Goal: Obtain resource: Download file/media

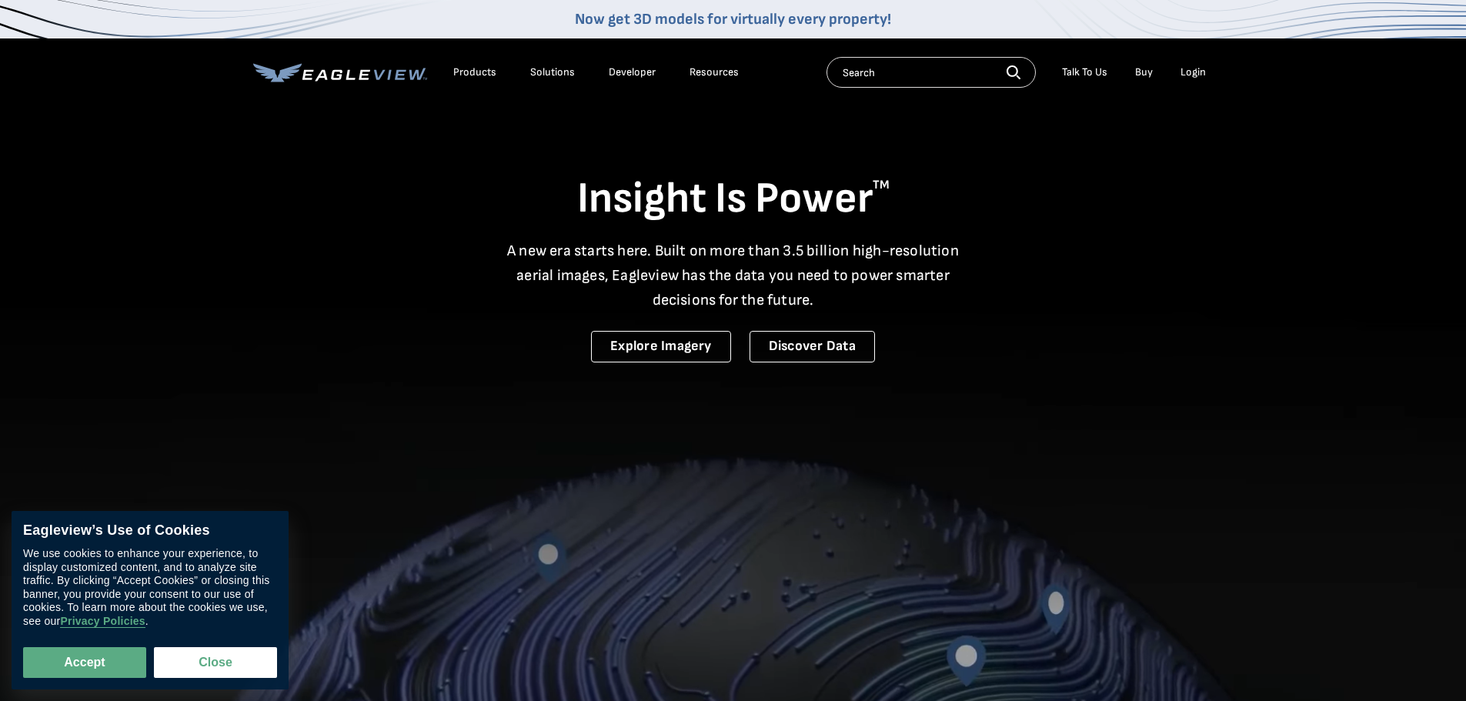
click at [1199, 72] on div "Login" at bounding box center [1192, 72] width 25 height 14
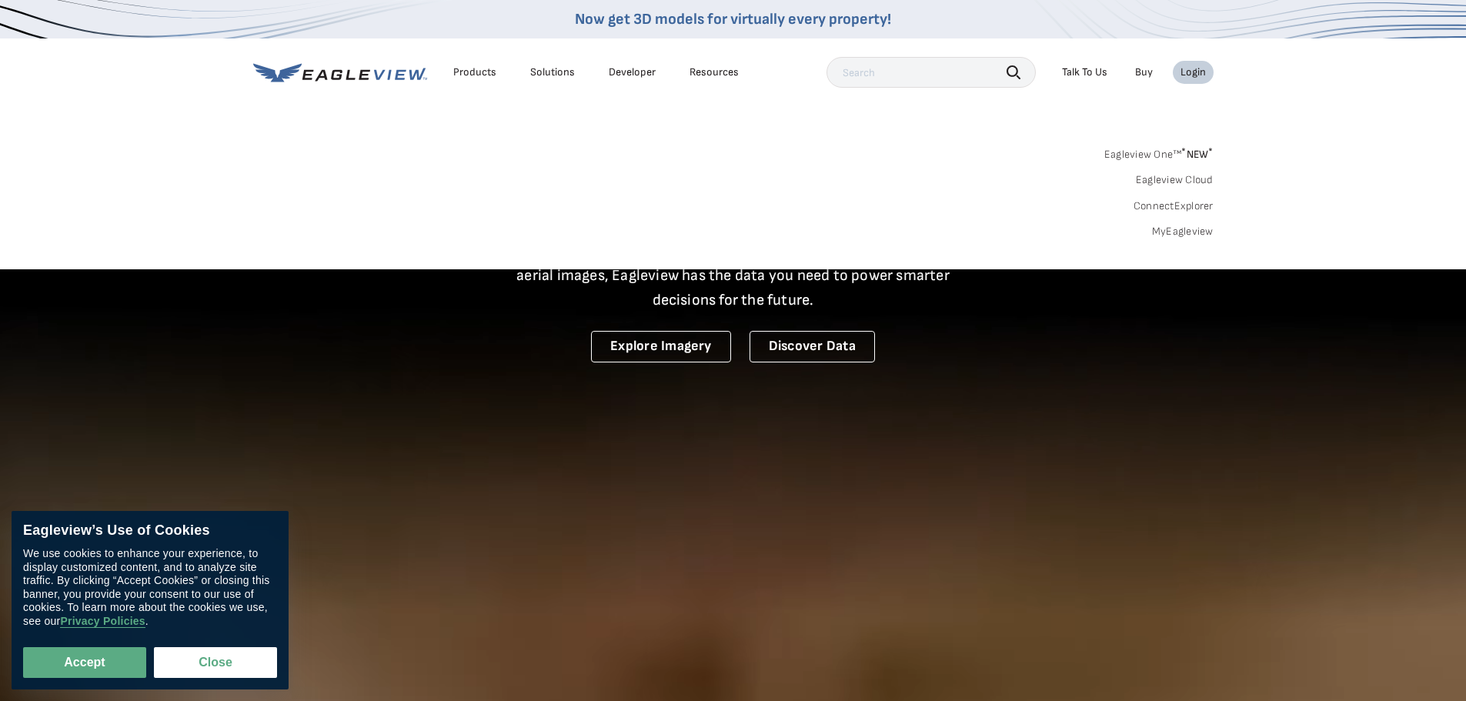
click at [1201, 231] on link "MyEagleview" at bounding box center [1183, 232] width 62 height 14
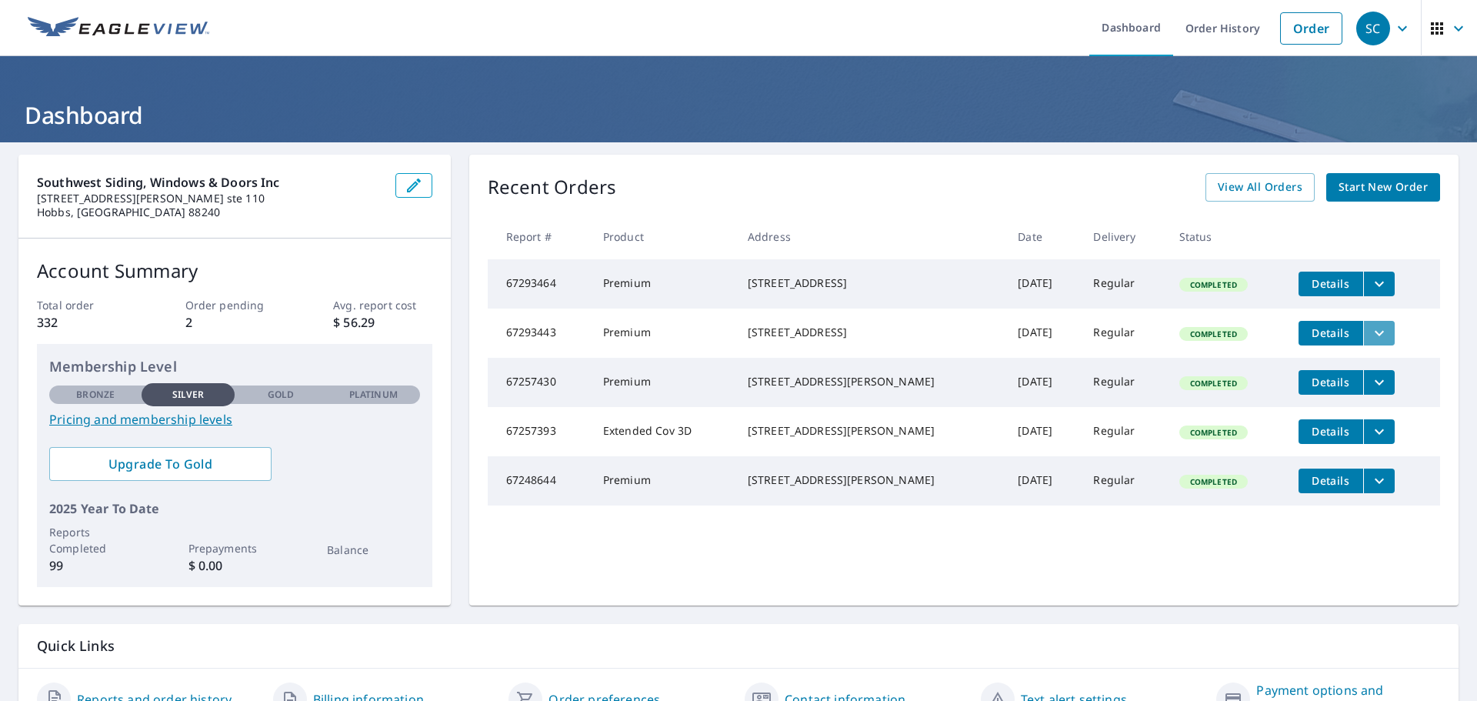
click at [1370, 339] on icon "filesDropdownBtn-67293443" at bounding box center [1379, 333] width 18 height 18
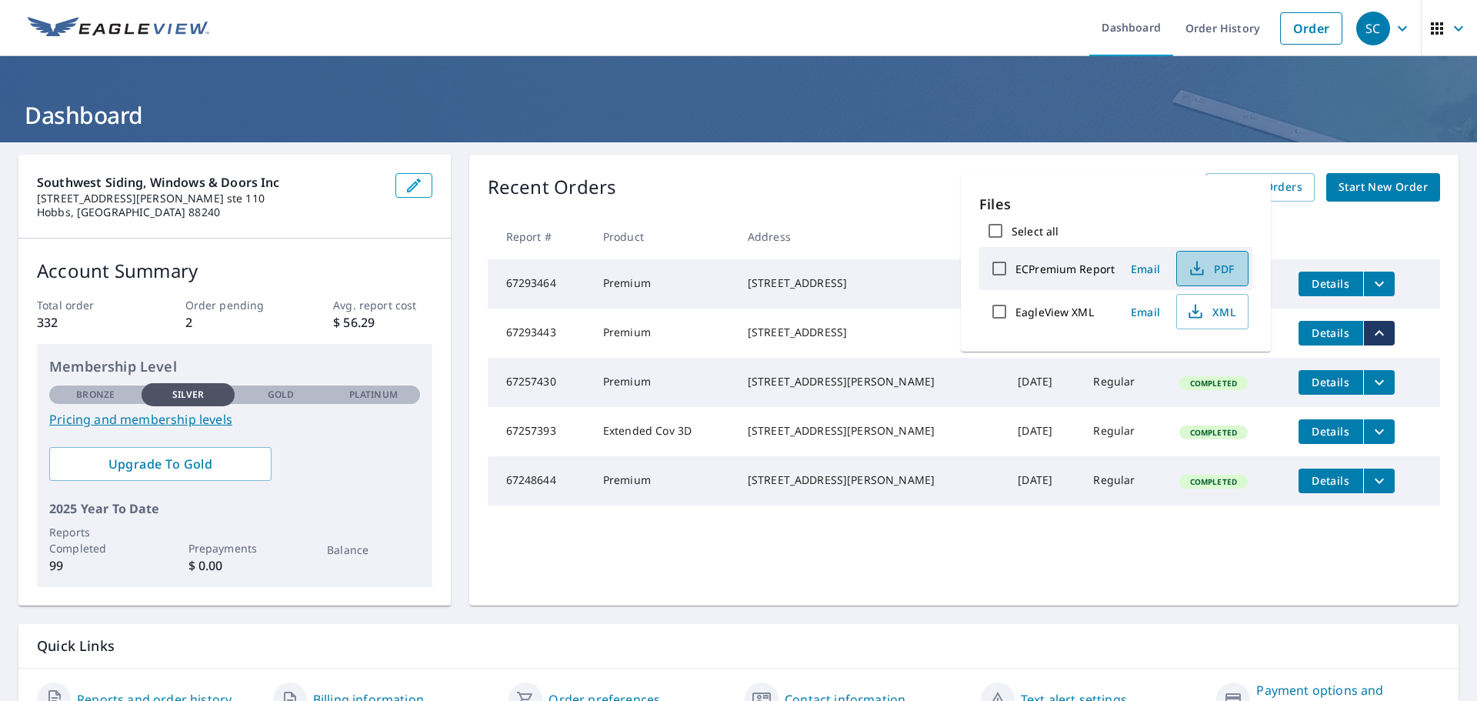
click at [1218, 271] on span "PDF" at bounding box center [1211, 268] width 49 height 18
click at [866, 219] on th "Address" at bounding box center [871, 236] width 270 height 45
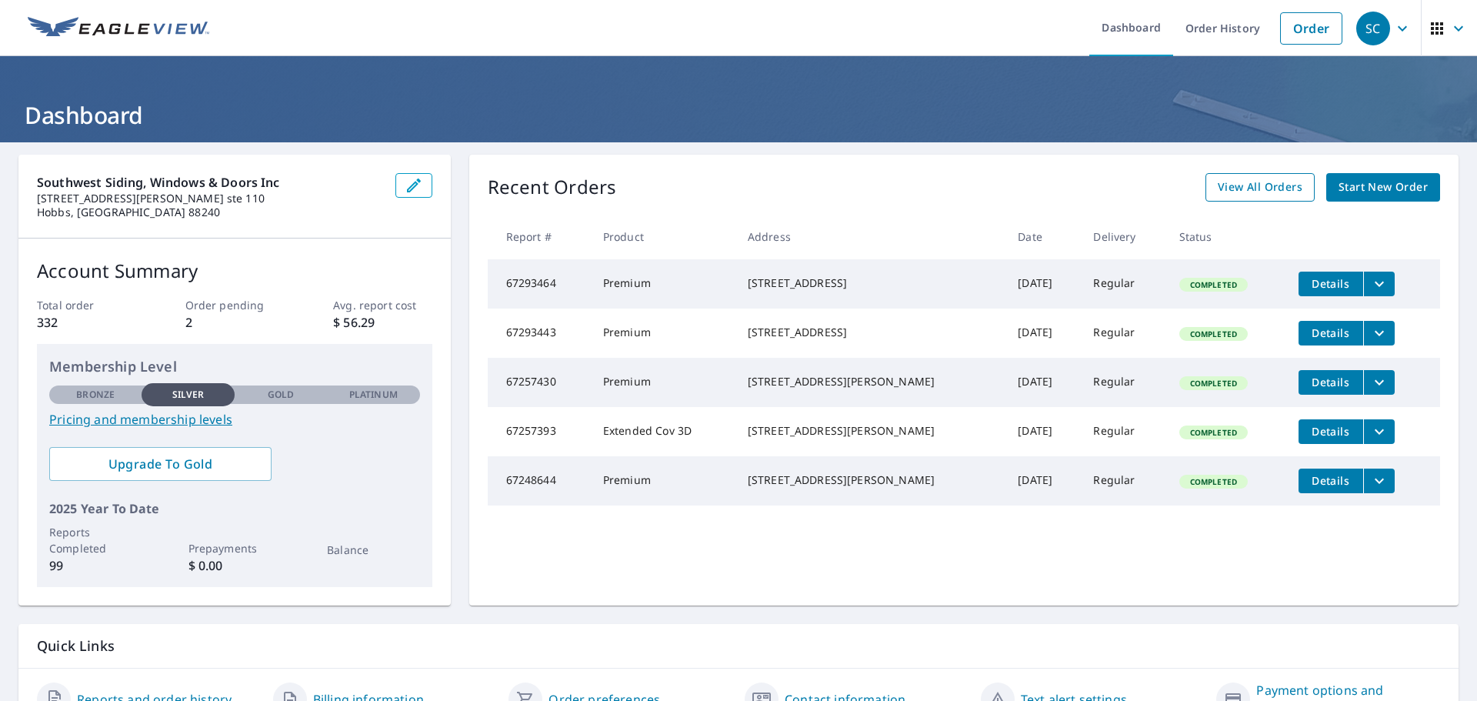
click at [1290, 187] on span "View All Orders" at bounding box center [1260, 187] width 85 height 19
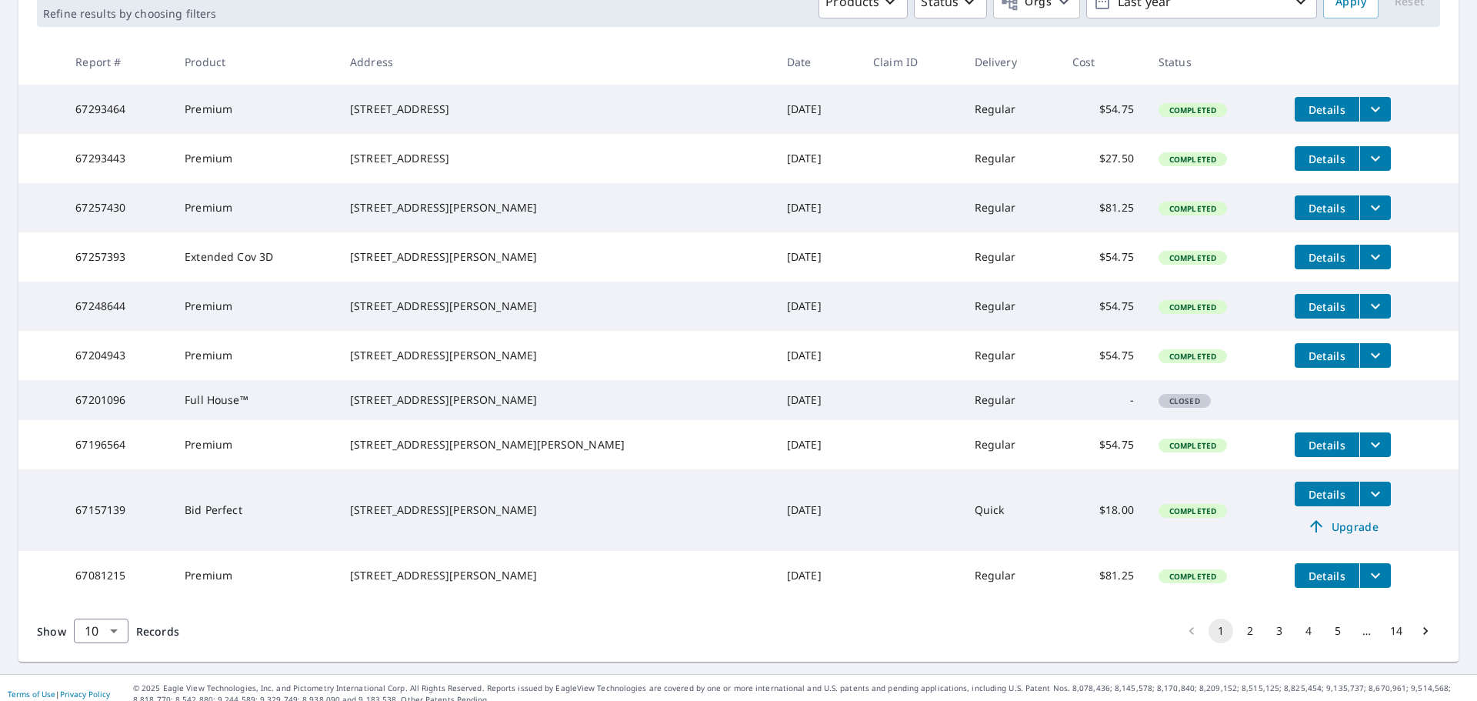
scroll to position [333, 0]
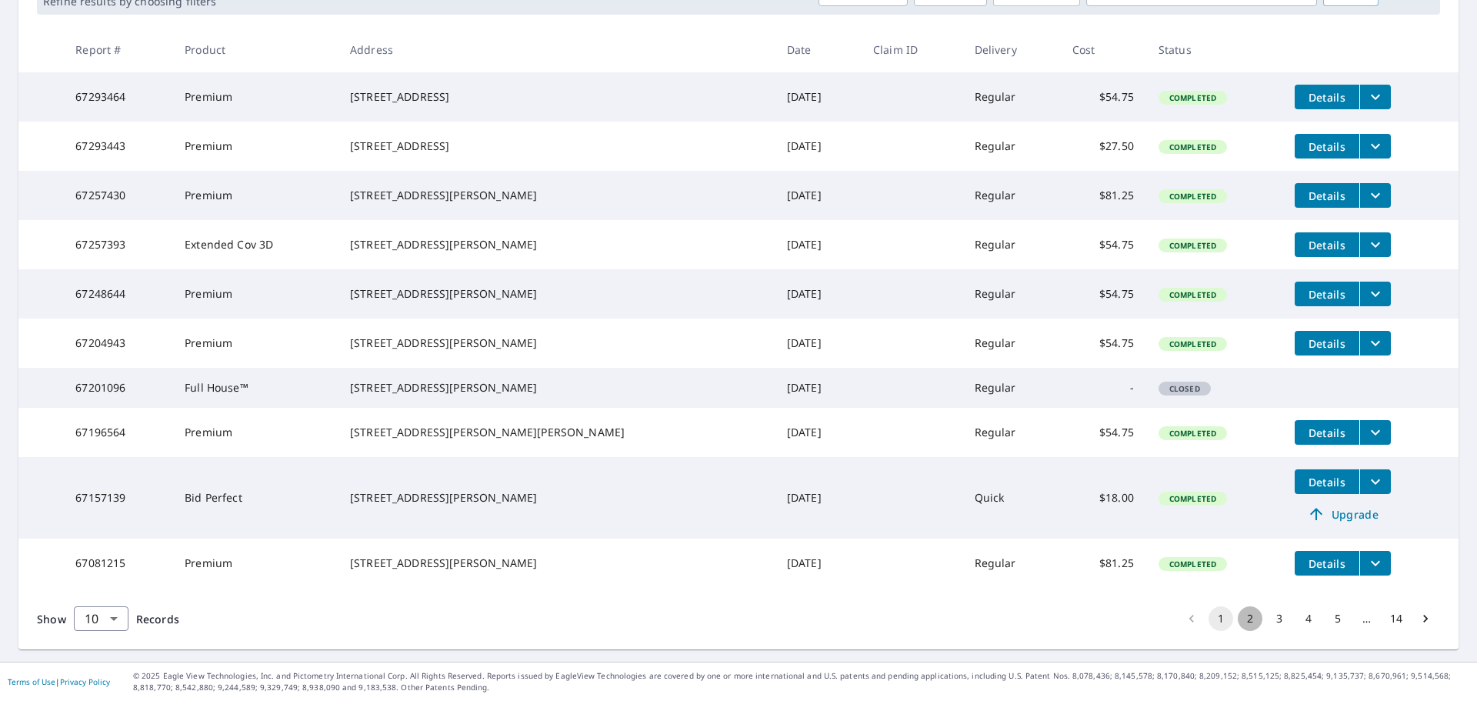
click at [1243, 620] on button "2" at bounding box center [1250, 618] width 25 height 25
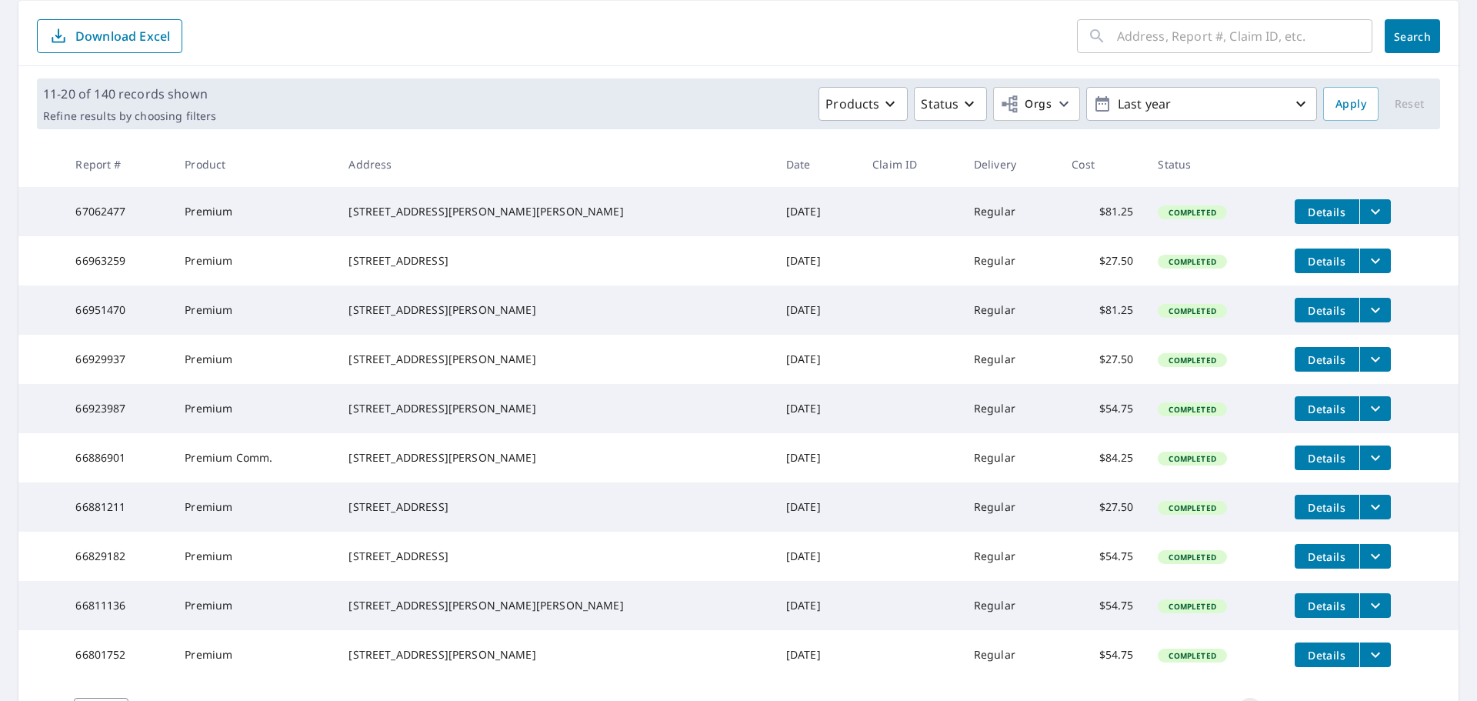
scroll to position [307, 0]
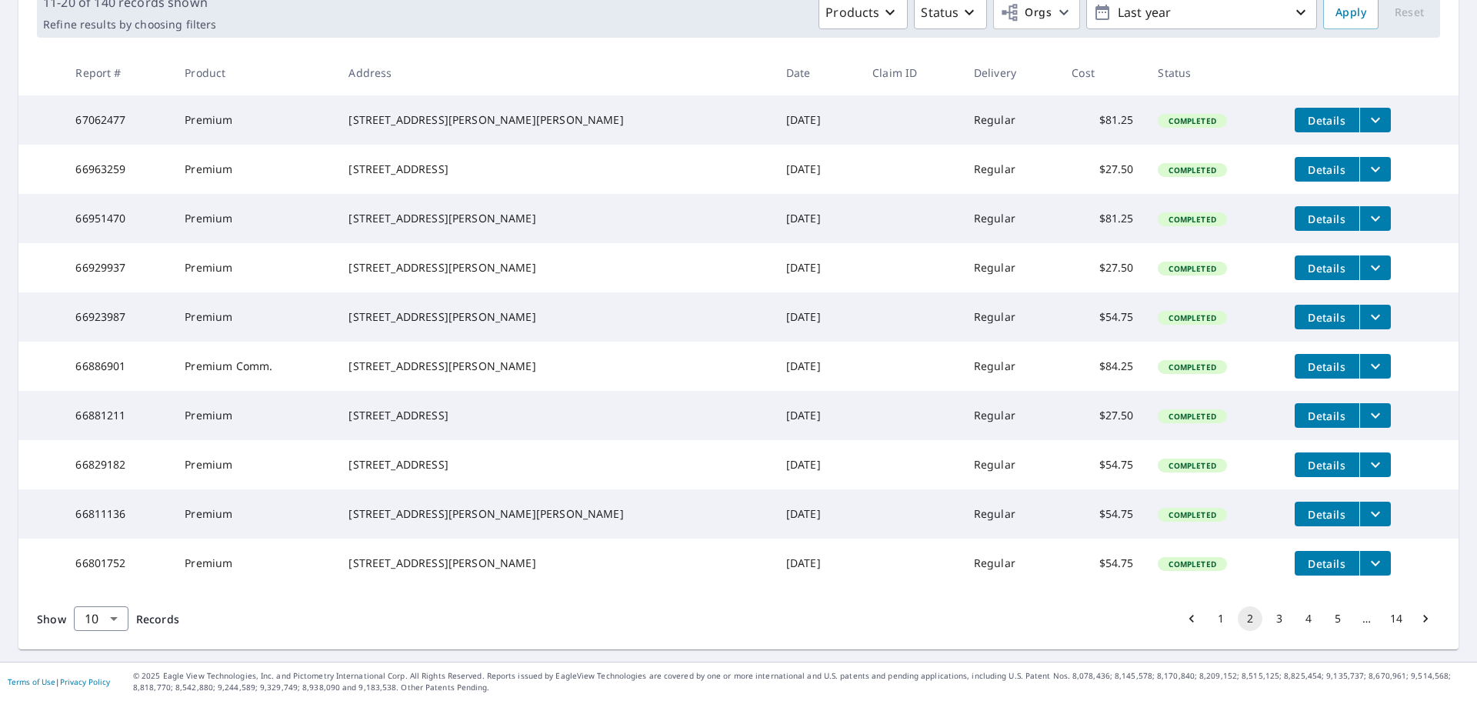
click at [1360, 452] on button "filesDropdownBtn-66829182" at bounding box center [1376, 464] width 32 height 25
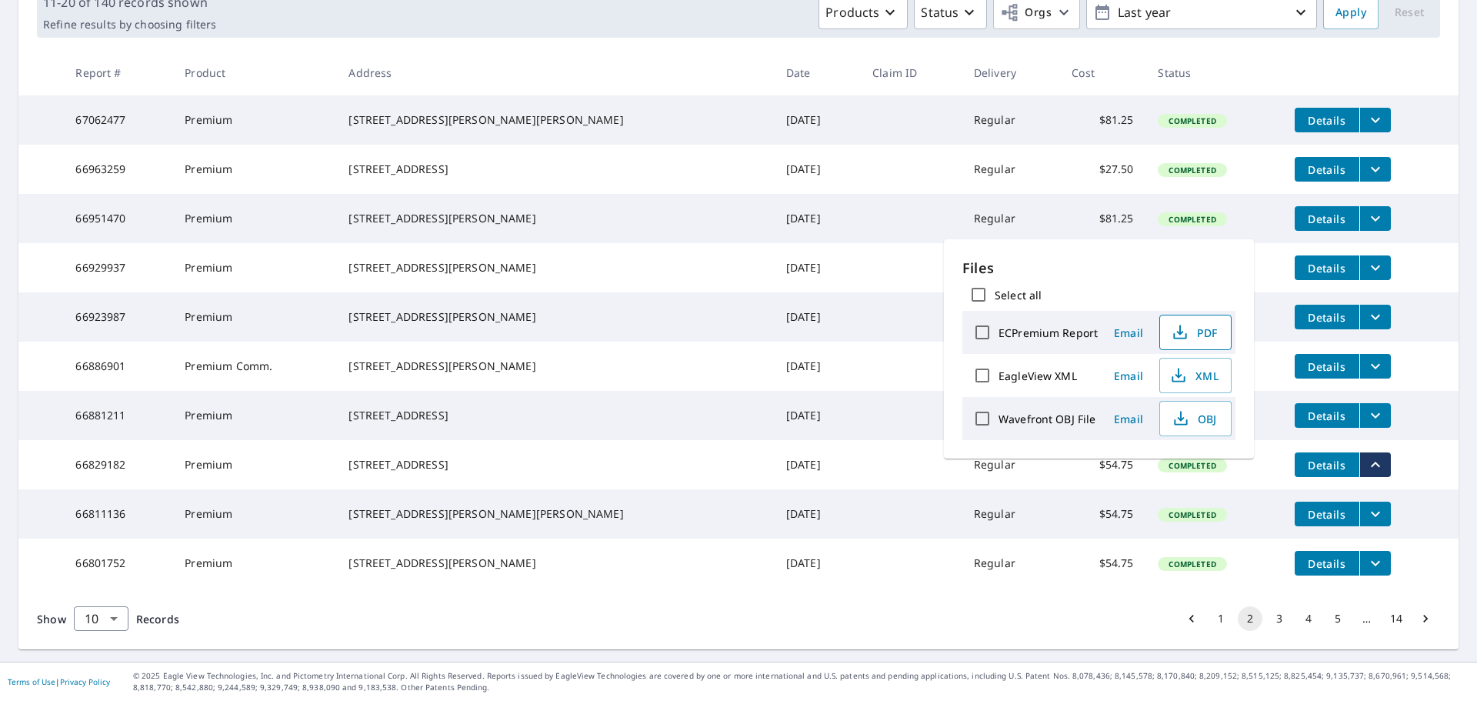
click at [1210, 336] on span "PDF" at bounding box center [1194, 332] width 49 height 18
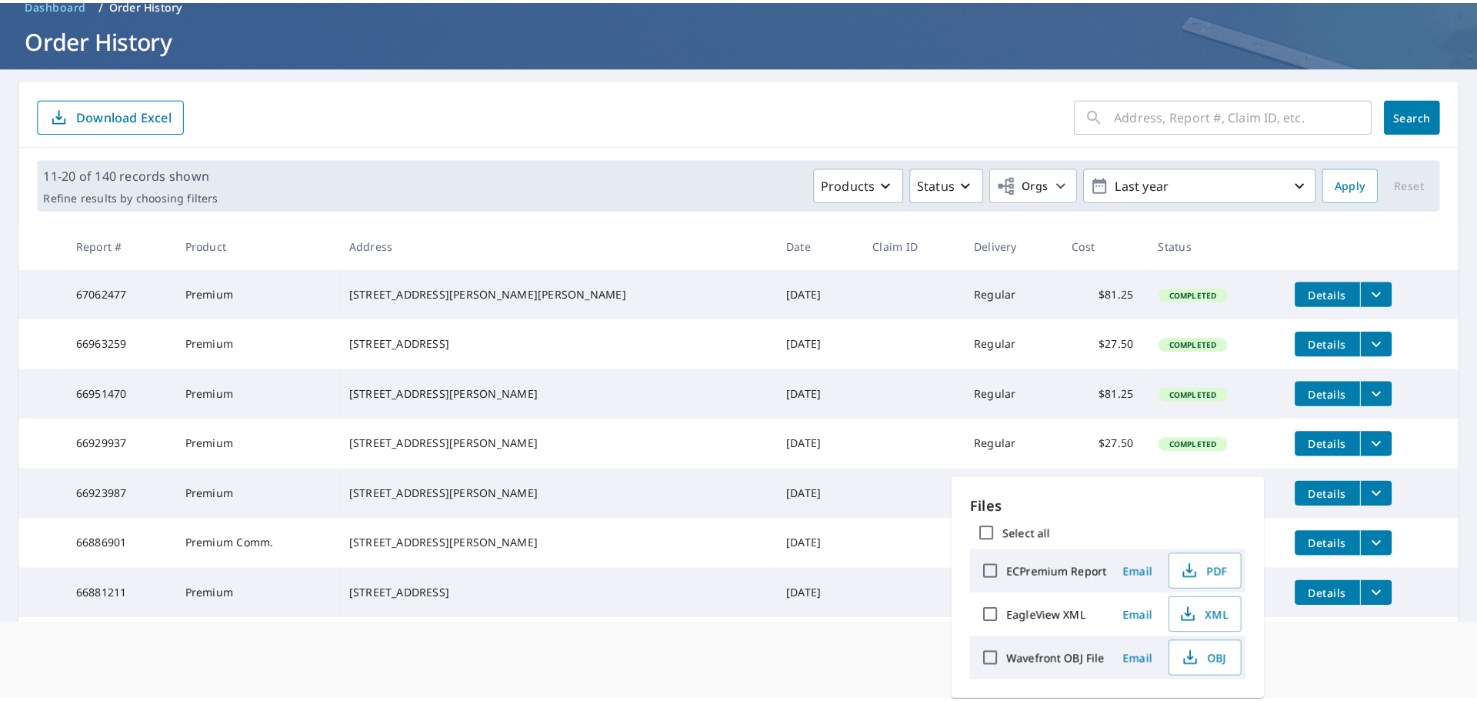
scroll to position [0, 0]
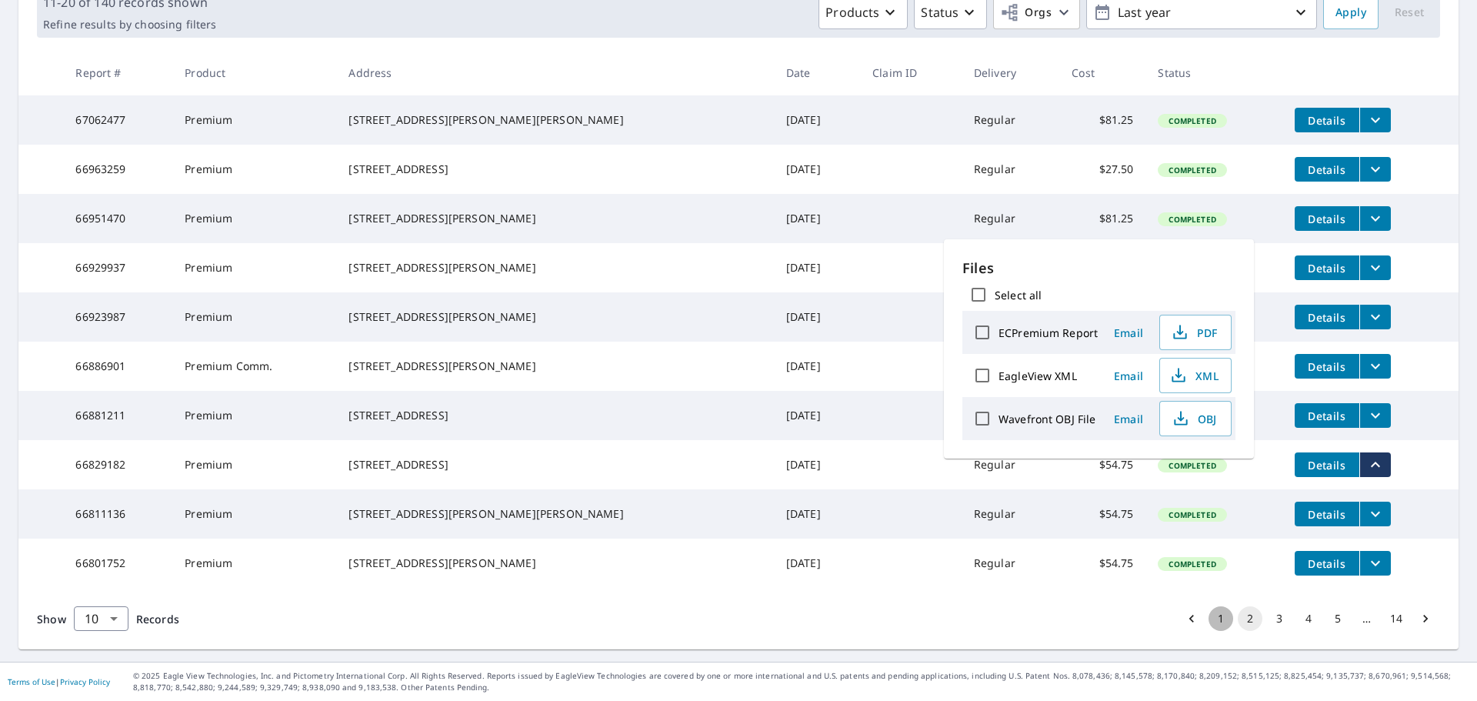
click at [1209, 617] on button "1" at bounding box center [1221, 618] width 25 height 25
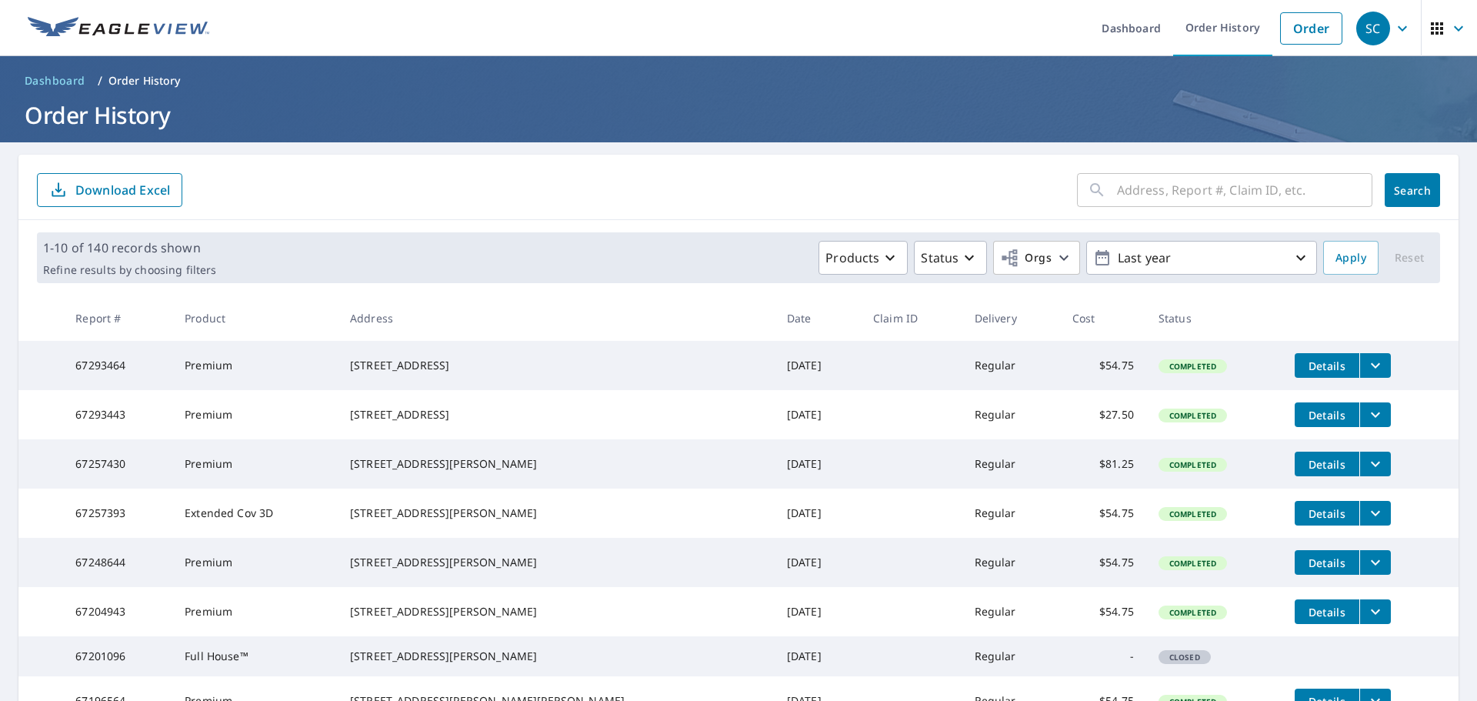
click at [1367, 362] on icon "filesDropdownBtn-67293464" at bounding box center [1376, 365] width 18 height 18
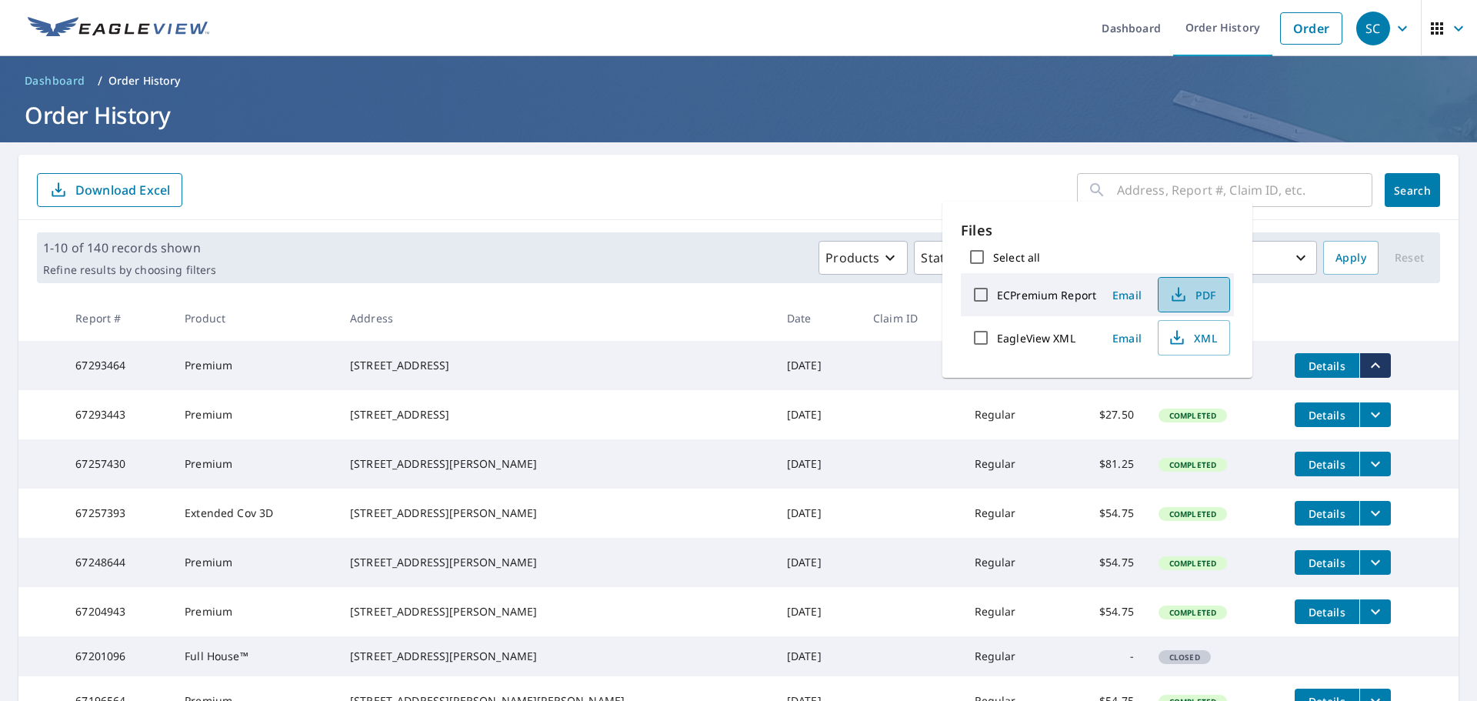
click at [1196, 288] on span "PDF" at bounding box center [1192, 294] width 49 height 18
drag, startPoint x: 1205, startPoint y: 292, endPoint x: 1158, endPoint y: 295, distance: 47.0
click at [1205, 292] on span "PDF" at bounding box center [1192, 294] width 49 height 18
click at [1207, 290] on span "PDF" at bounding box center [1192, 294] width 49 height 18
